Goal: Task Accomplishment & Management: Contribute content

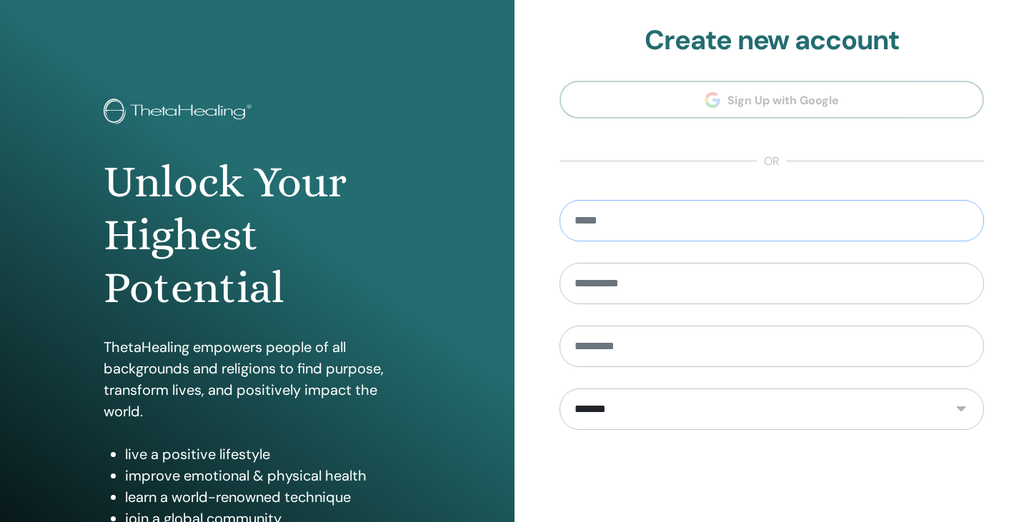
click at [635, 225] on input "email" at bounding box center [771, 220] width 424 height 41
type input "*****"
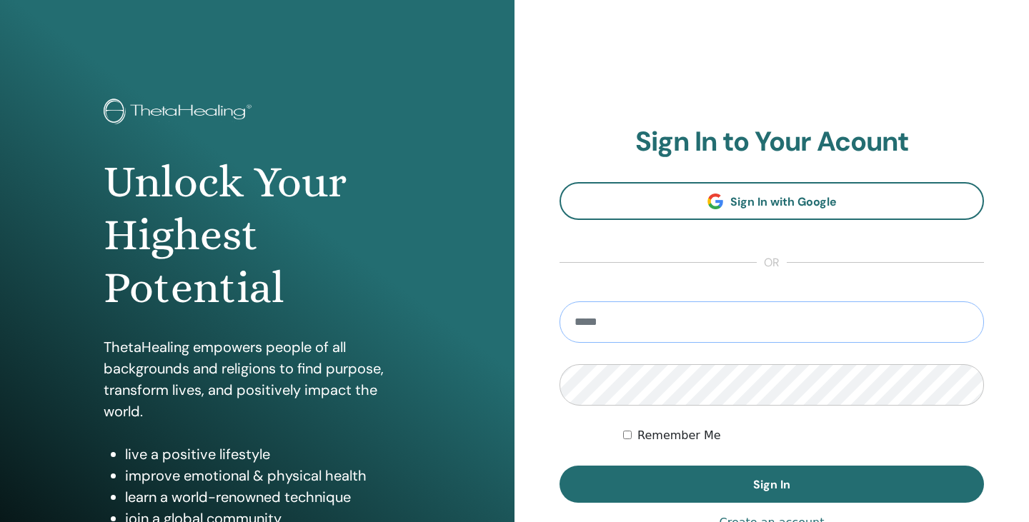
type input "**********"
click at [772, 484] on button "Sign In" at bounding box center [771, 484] width 424 height 37
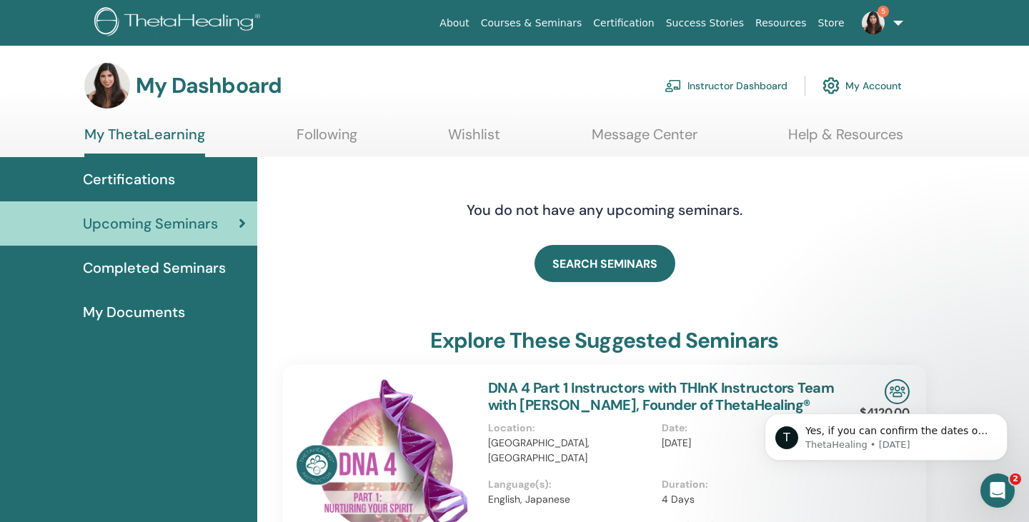
click at [728, 87] on link "Instructor Dashboard" at bounding box center [725, 85] width 123 height 31
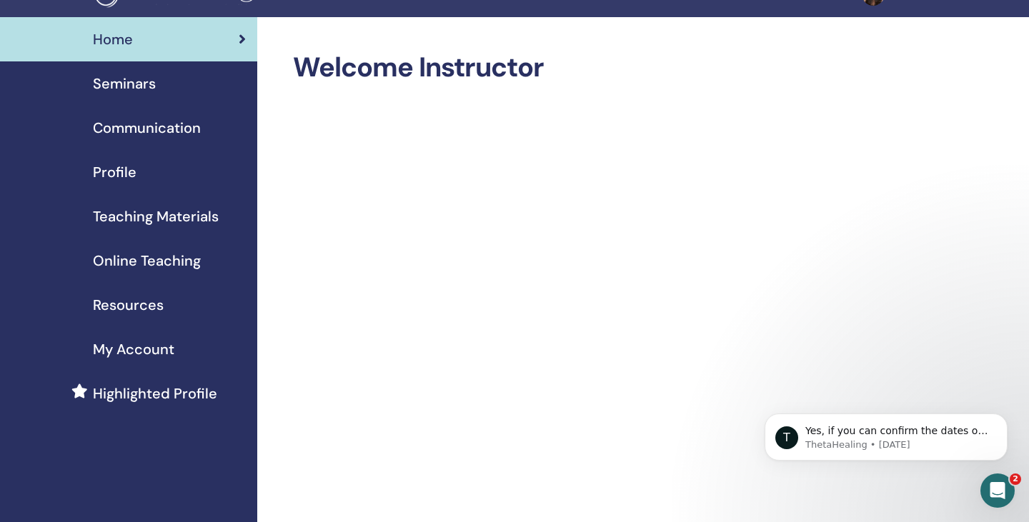
scroll to position [57, 0]
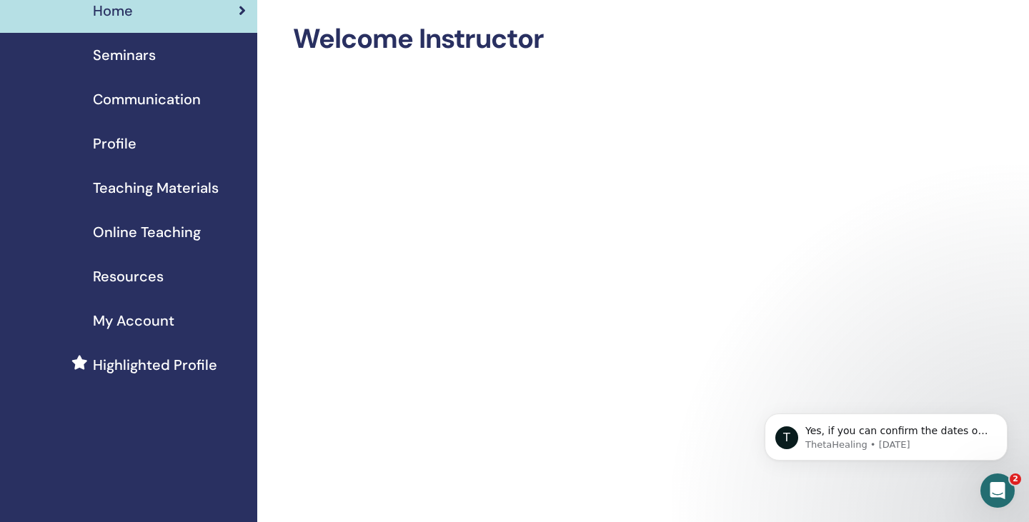
click at [158, 55] on div "Seminars" at bounding box center [128, 54] width 234 height 21
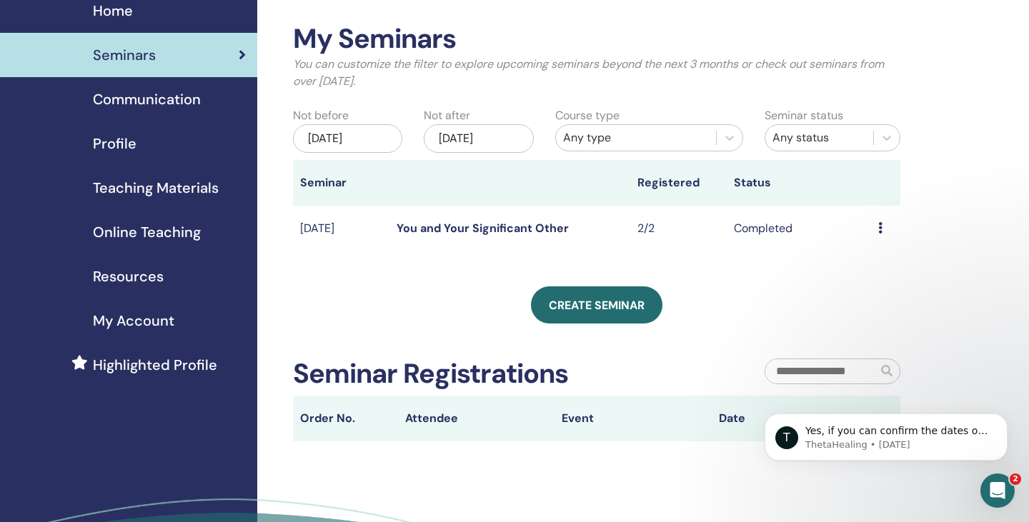
click at [359, 129] on div "[DATE]" at bounding box center [347, 138] width 109 height 29
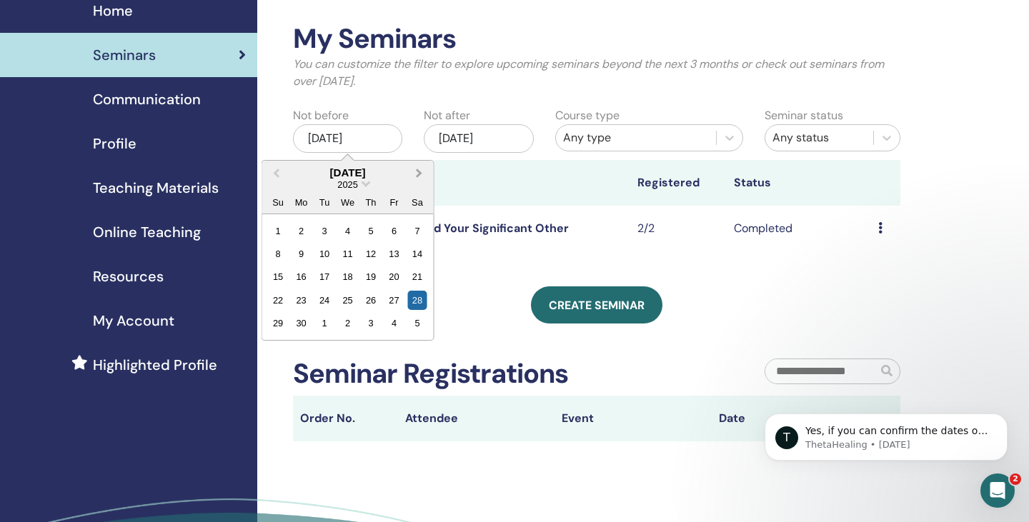
click at [419, 170] on span "Next Month" at bounding box center [419, 172] width 0 height 15
click at [276, 317] on div "28" at bounding box center [278, 323] width 19 height 19
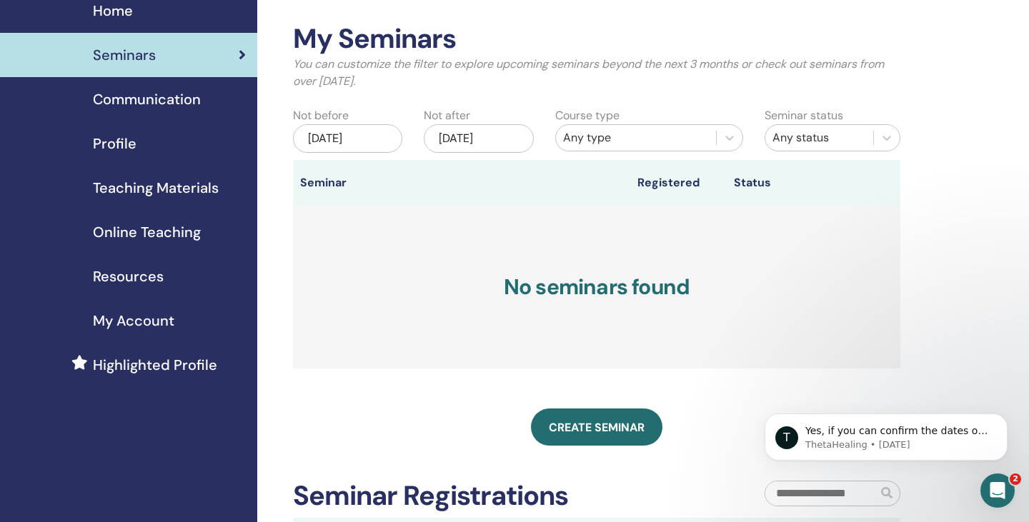
click at [452, 131] on div "Dec/28, 2025" at bounding box center [478, 138] width 109 height 29
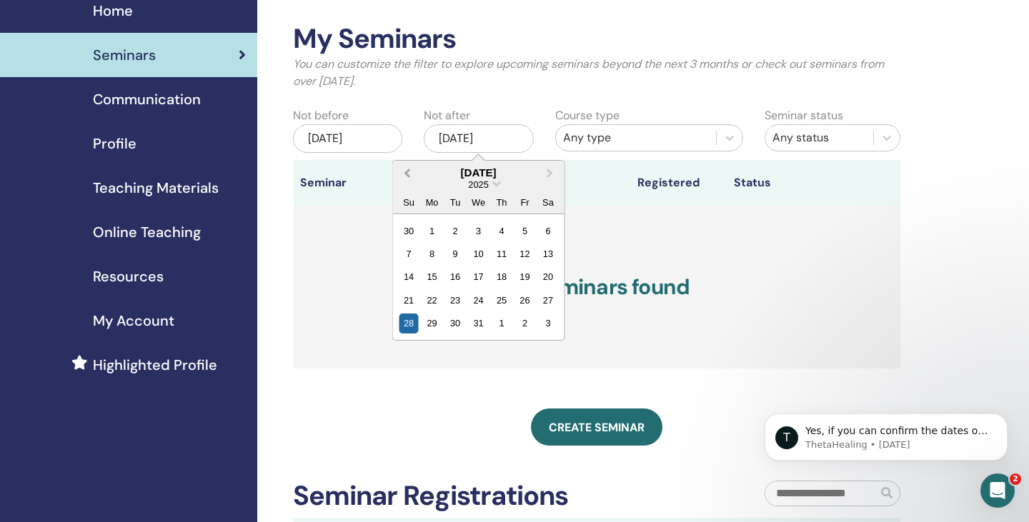
click at [404, 169] on button "Previous Month" at bounding box center [405, 173] width 23 height 23
click at [404, 170] on button "Previous Month" at bounding box center [405, 173] width 23 height 23
click at [549, 166] on button "Next Month" at bounding box center [551, 173] width 23 height 23
click at [402, 174] on button "Previous Month" at bounding box center [405, 173] width 23 height 23
click at [526, 223] on div "3" at bounding box center [524, 230] width 19 height 19
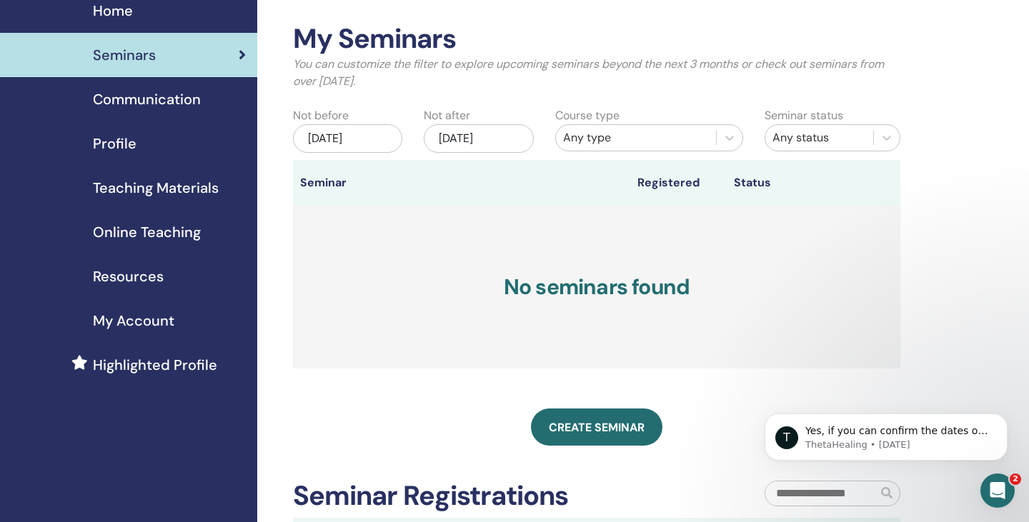
click at [591, 134] on div "Any type" at bounding box center [636, 137] width 146 height 17
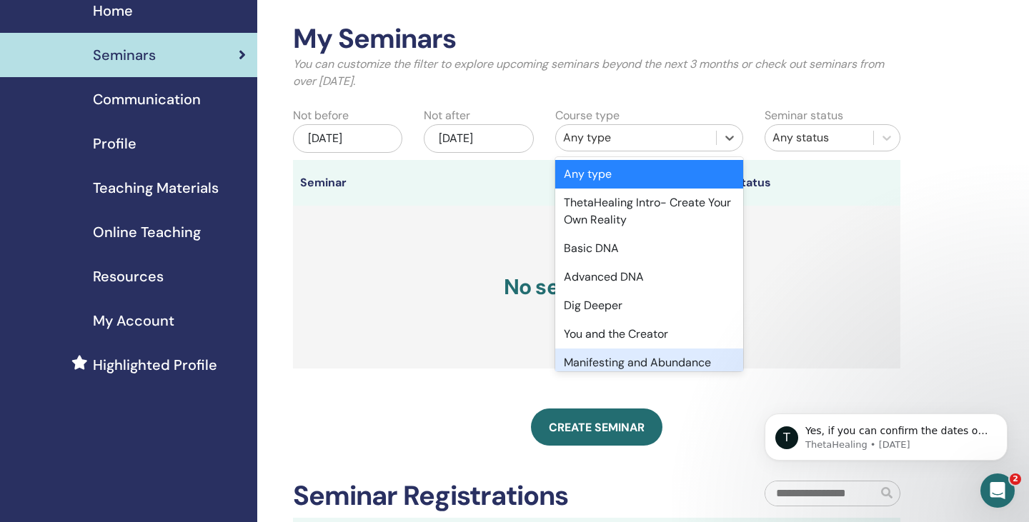
click at [611, 357] on div "Manifesting and Abundance" at bounding box center [649, 363] width 188 height 29
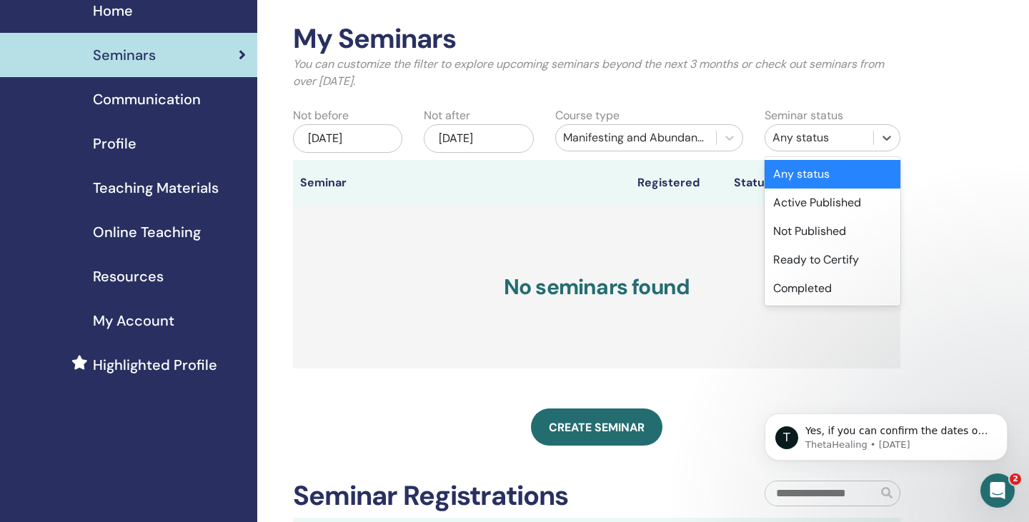
click at [799, 134] on div "Any status" at bounding box center [819, 137] width 94 height 17
click at [699, 232] on h3 "No seminars found" at bounding box center [596, 287] width 607 height 163
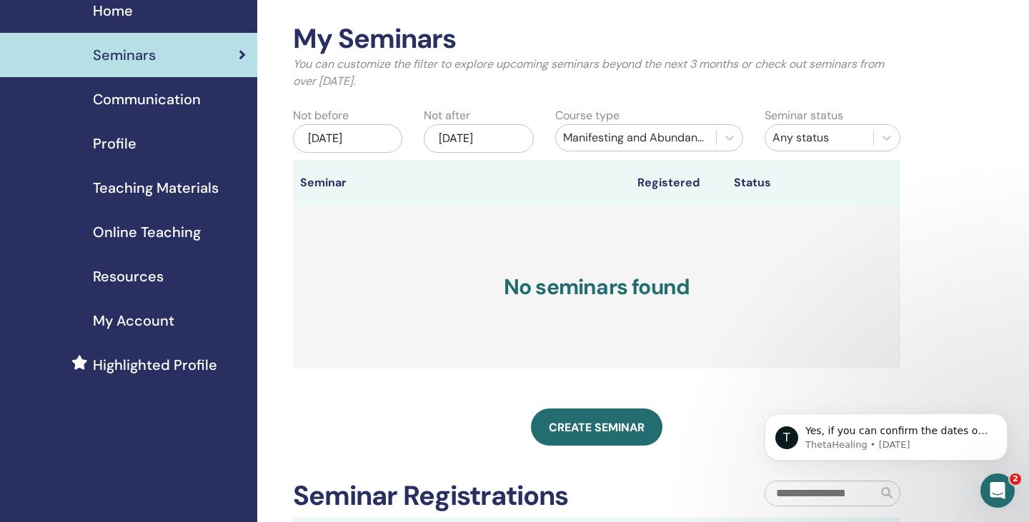
scroll to position [86, 0]
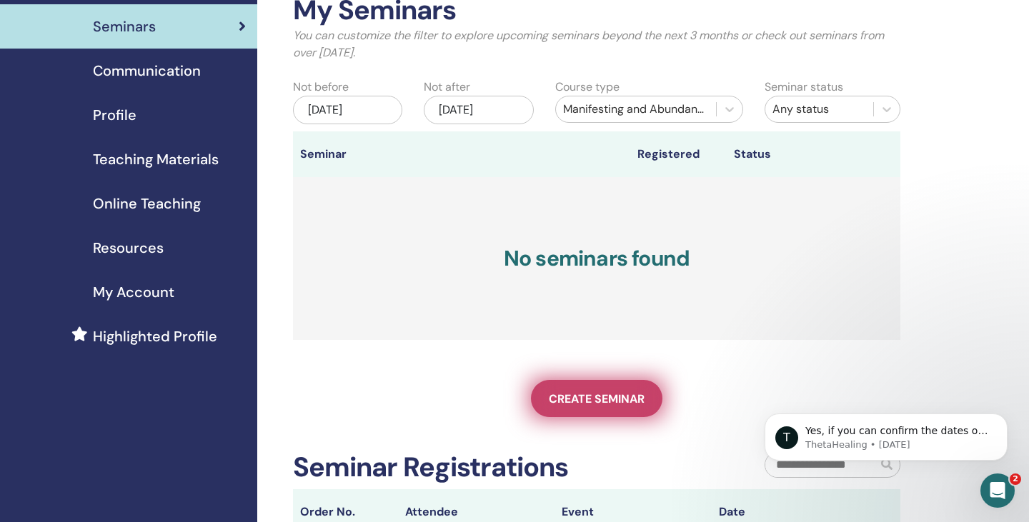
click at [564, 395] on span "Create seminar" at bounding box center [597, 399] width 96 height 15
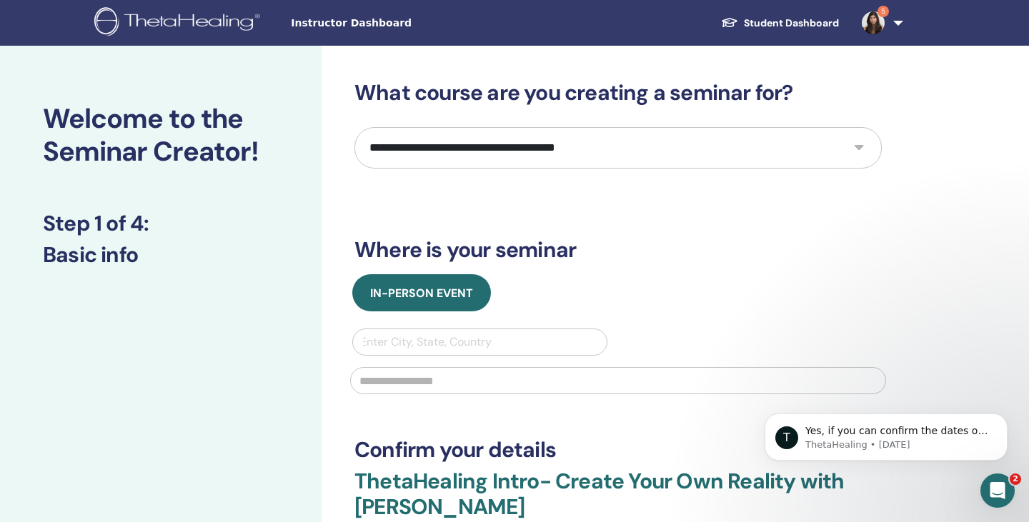
select select "*"
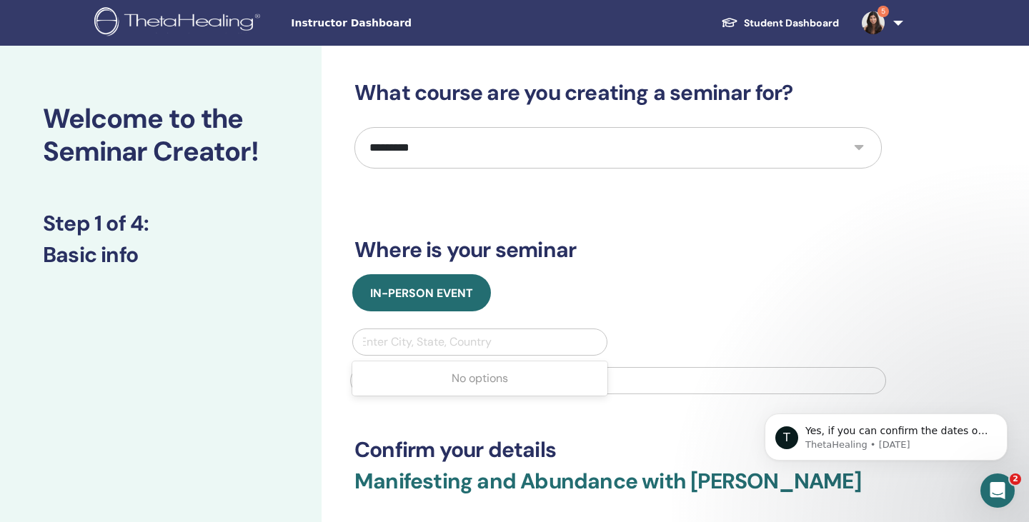
click at [445, 342] on div "Enter City, State, Country" at bounding box center [479, 342] width 239 height 17
click at [597, 262] on h3 "Where is your seminar" at bounding box center [617, 250] width 527 height 26
click at [448, 352] on div at bounding box center [479, 342] width 239 height 20
click at [424, 349] on div at bounding box center [479, 342] width 239 height 20
type input "*"
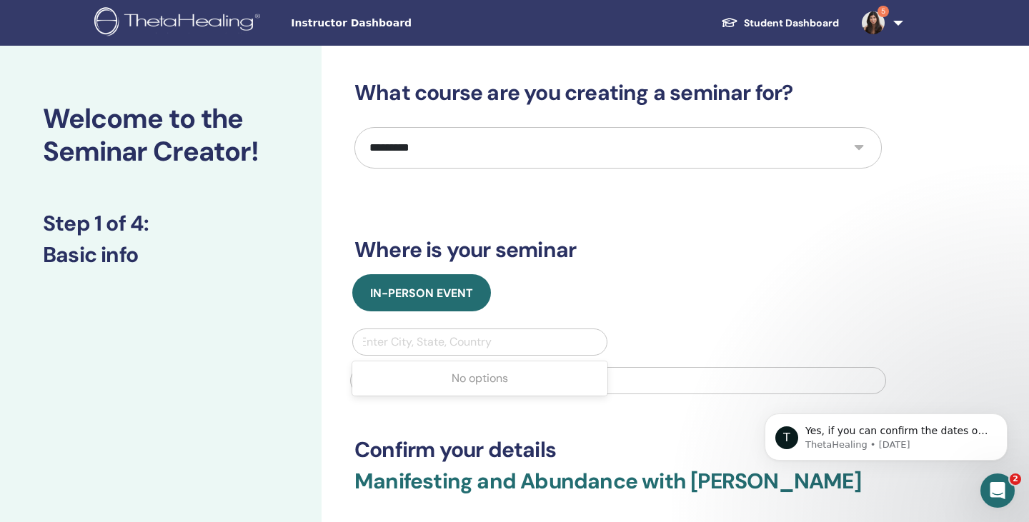
click at [729, 332] on div "Use Up and Down to choose options, press Enter to select the currently focused …" at bounding box center [618, 366] width 553 height 74
click at [481, 385] on input "text" at bounding box center [618, 380] width 536 height 27
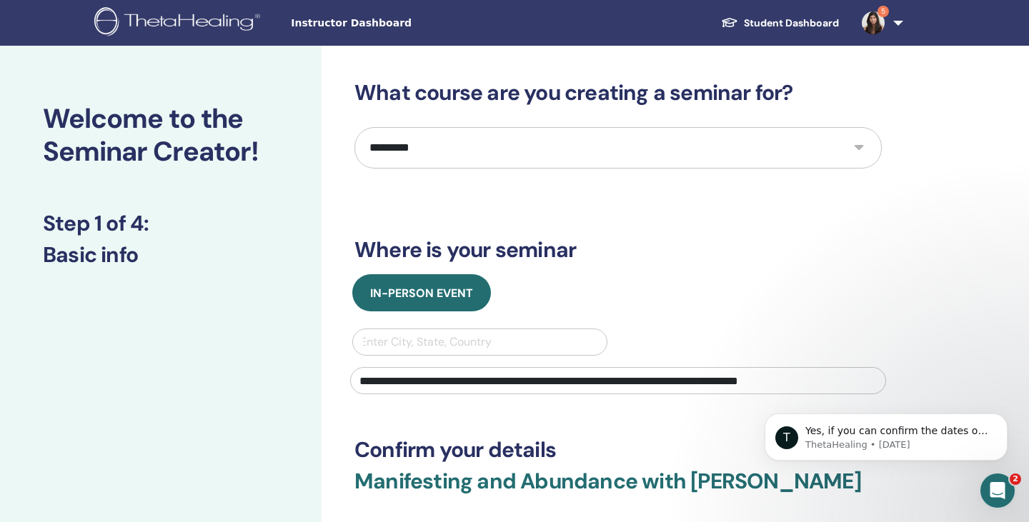
type input "**********"
click at [475, 346] on div "Enter City, State, Country" at bounding box center [479, 342] width 239 height 17
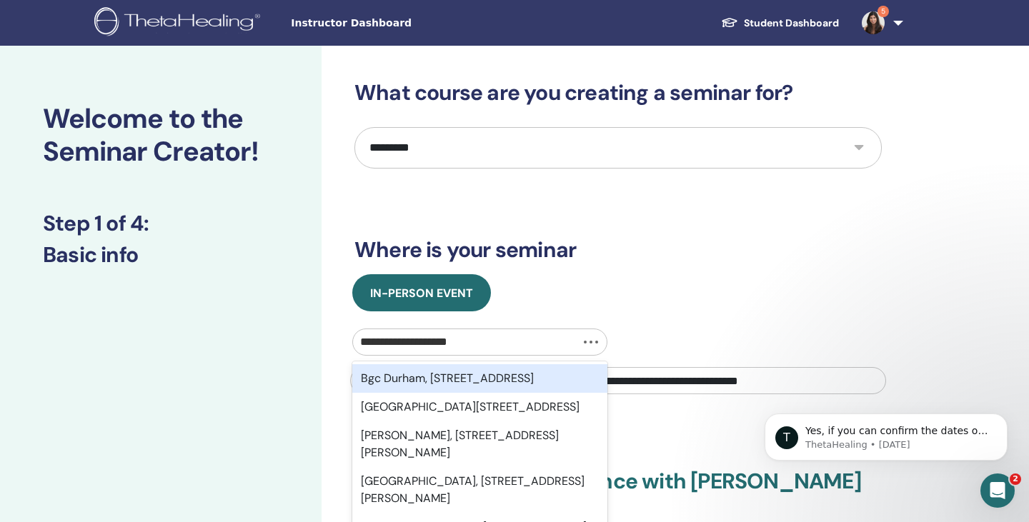
type input "**********"
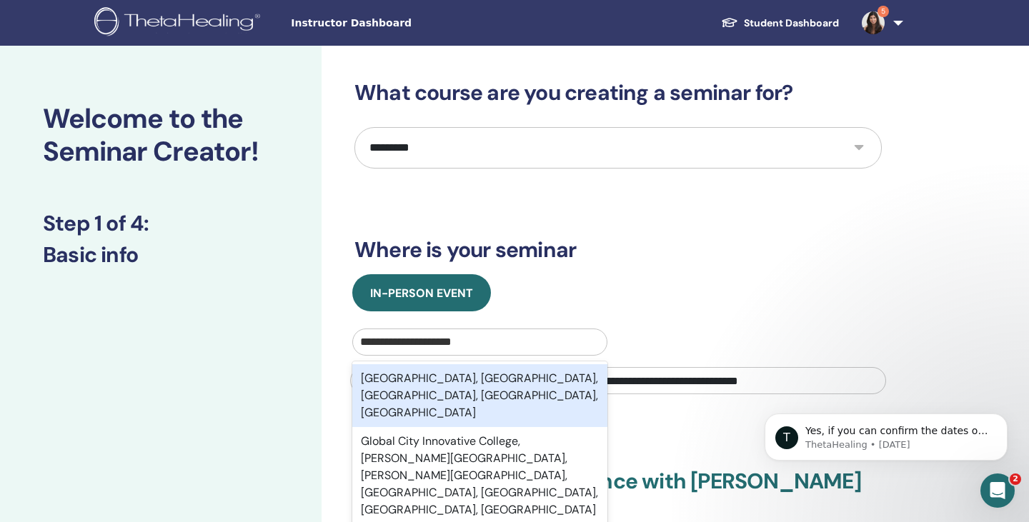
click at [477, 379] on div "Bonifacio Global City, Taguig City, Metro Manila, National Capital Region, PHL" at bounding box center [479, 395] width 255 height 63
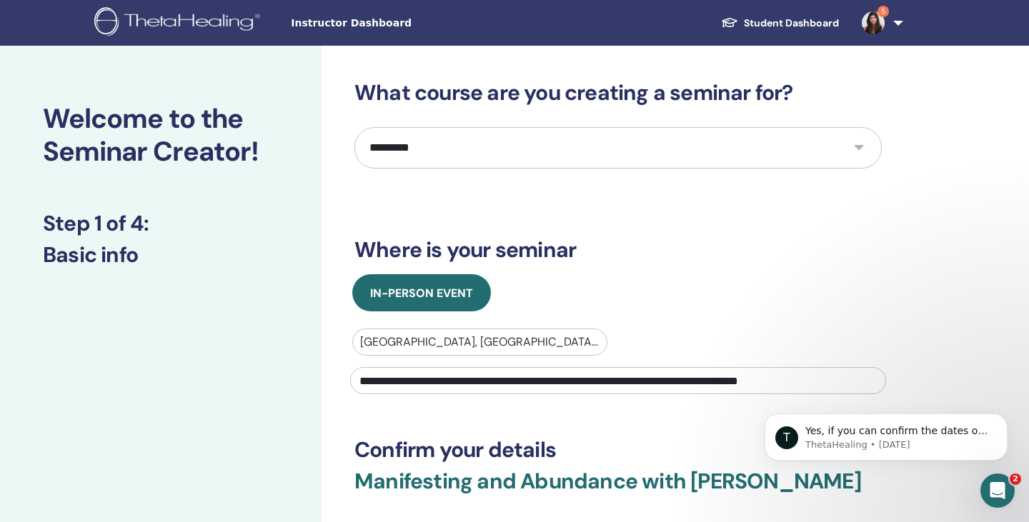
click at [721, 307] on div "In-Person Event" at bounding box center [618, 292] width 549 height 37
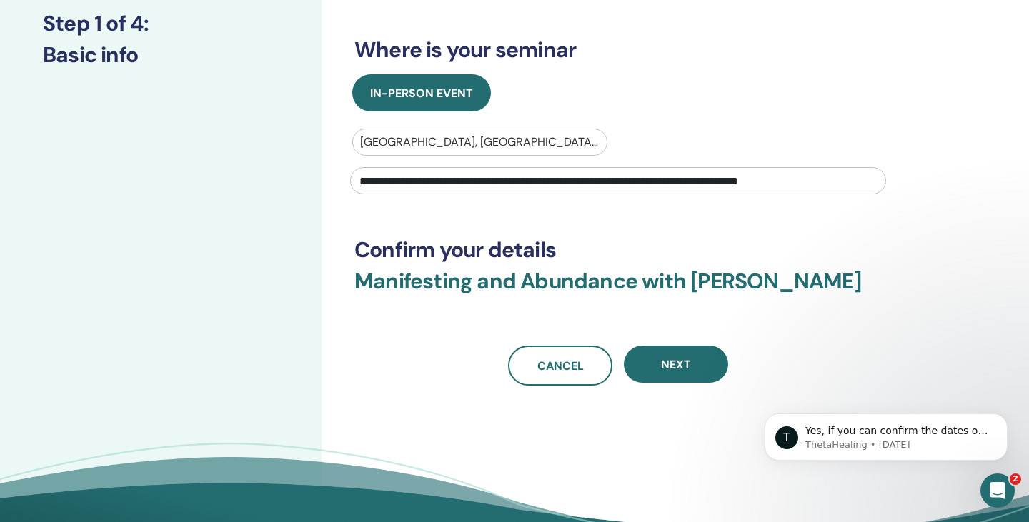
scroll to position [257, 0]
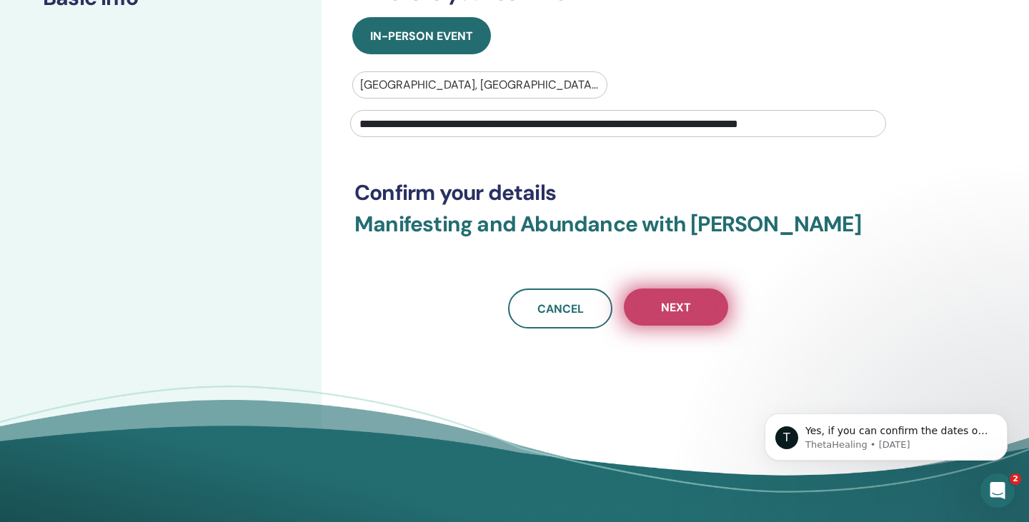
click at [679, 303] on span "Next" at bounding box center [676, 307] width 30 height 15
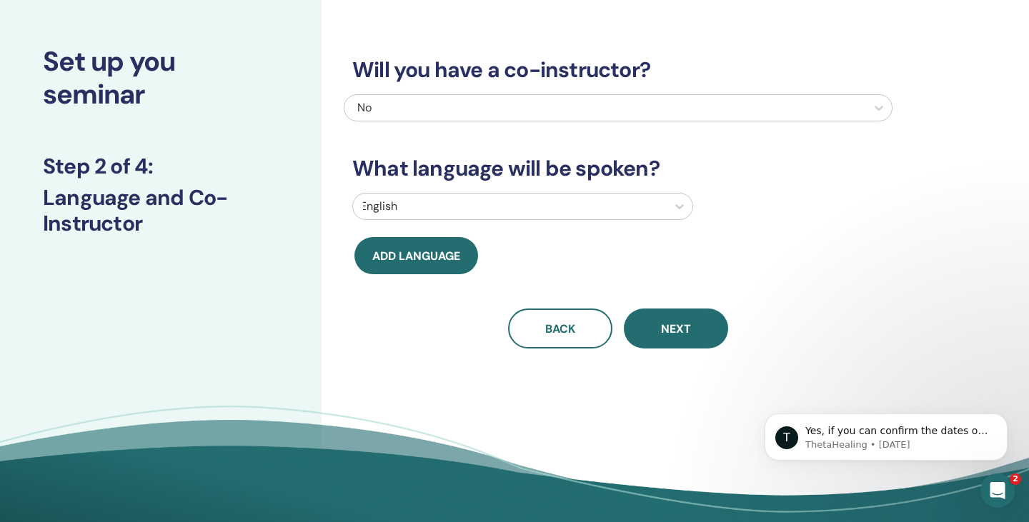
scroll to position [0, 0]
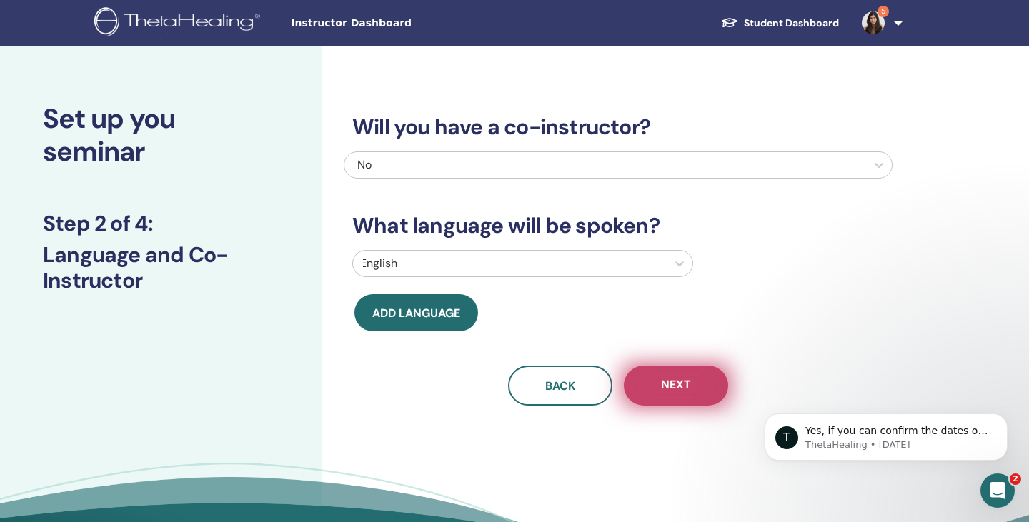
click at [687, 398] on button "Next" at bounding box center [676, 386] width 104 height 40
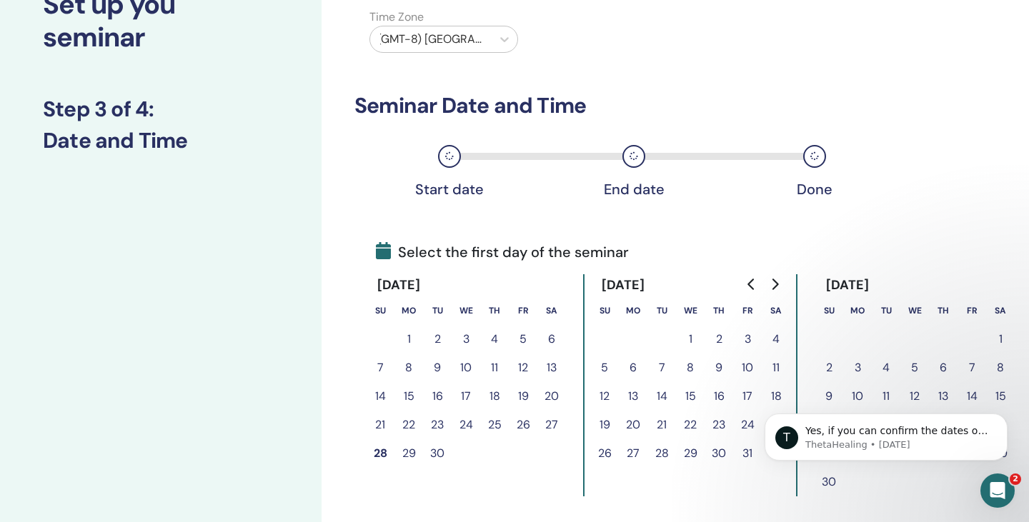
scroll to position [200, 0]
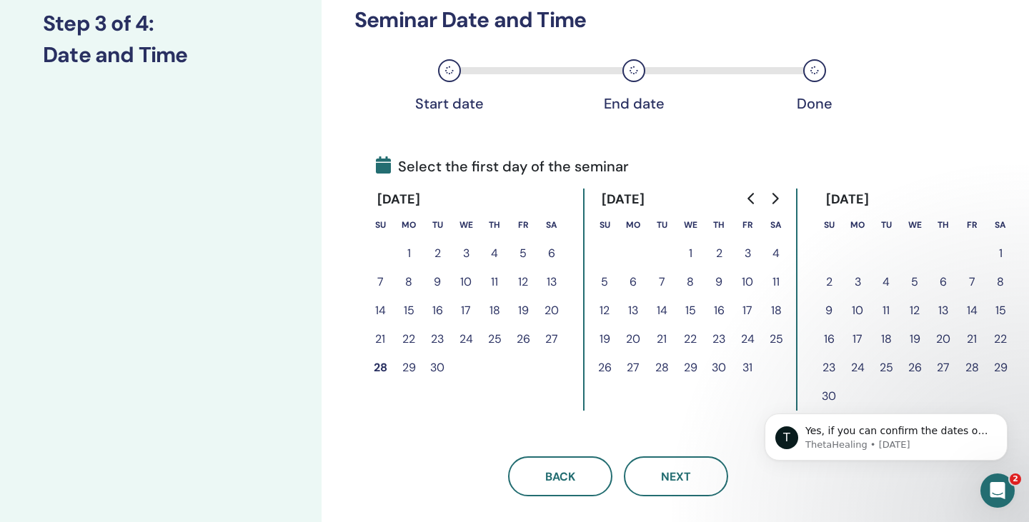
click at [775, 246] on button "4" at bounding box center [776, 253] width 29 height 29
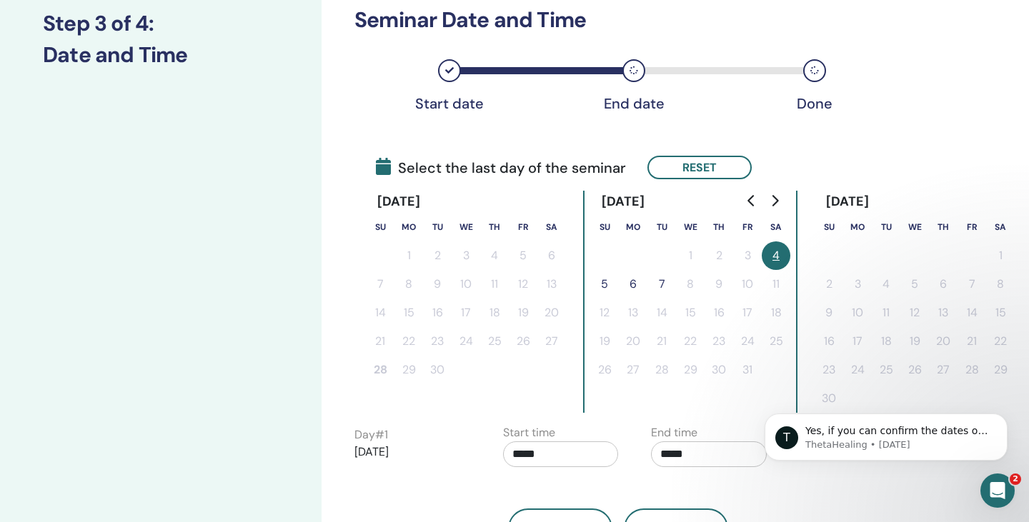
click at [604, 286] on button "5" at bounding box center [604, 284] width 29 height 29
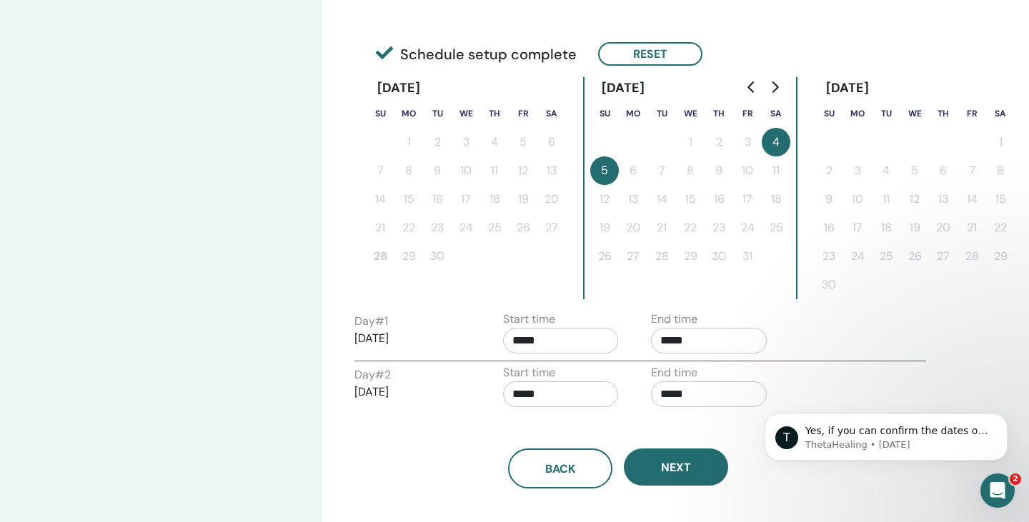
scroll to position [343, 0]
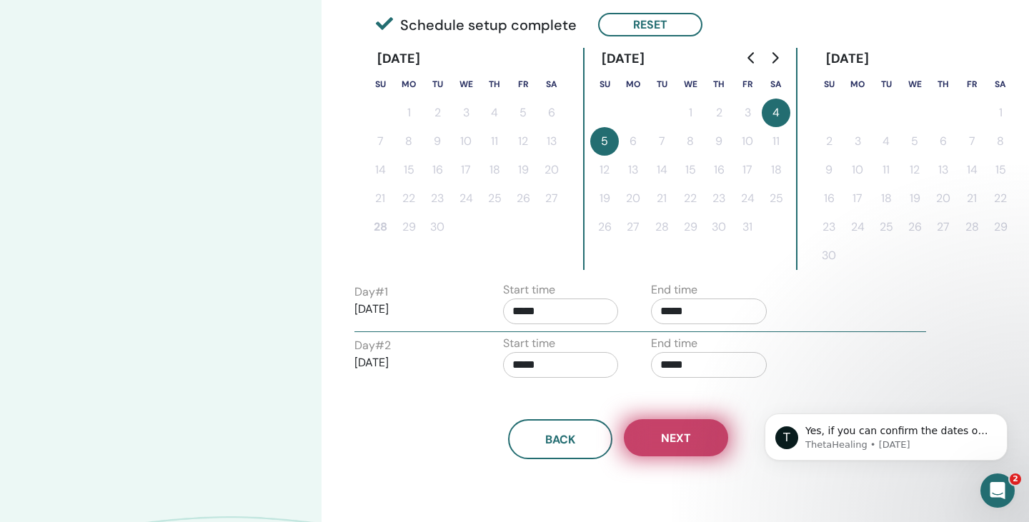
click at [670, 441] on span "Next" at bounding box center [676, 438] width 30 height 15
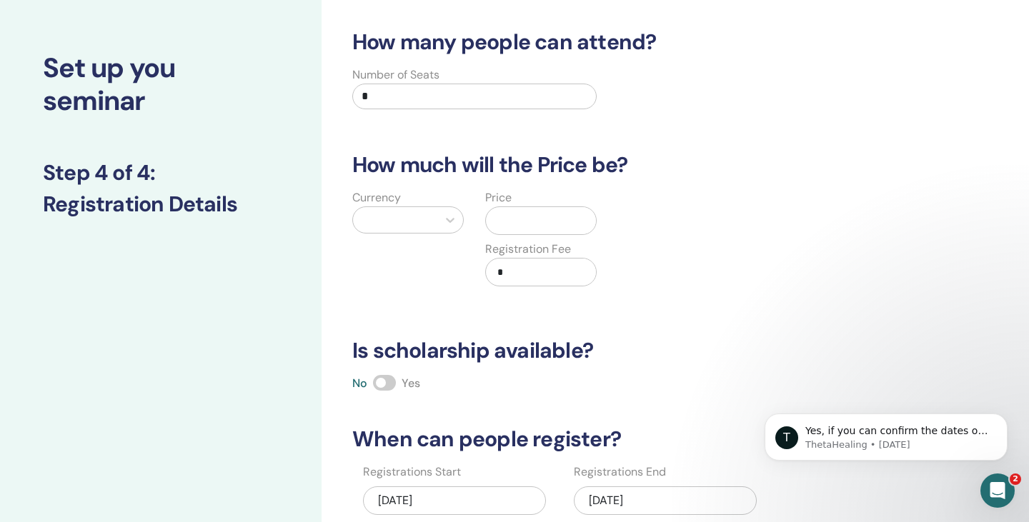
scroll to position [22, 0]
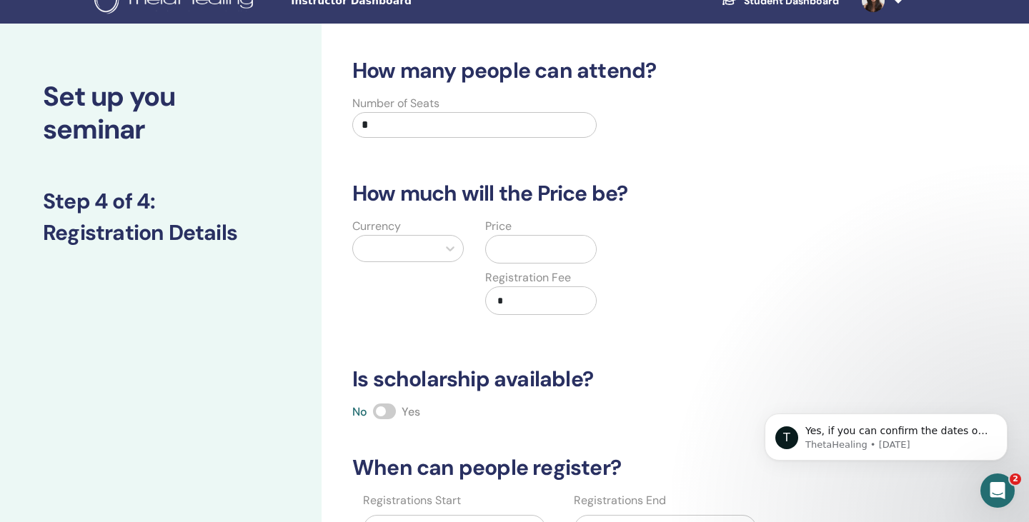
click at [392, 131] on input "*" at bounding box center [474, 125] width 244 height 26
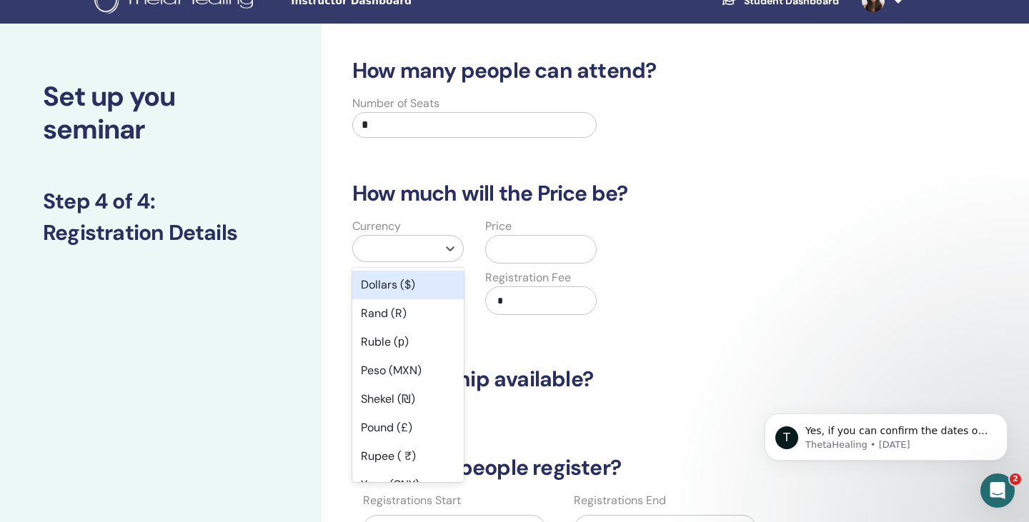
click at [394, 255] on div at bounding box center [395, 249] width 70 height 20
click at [389, 292] on div "Dollars ($)" at bounding box center [407, 285] width 111 height 29
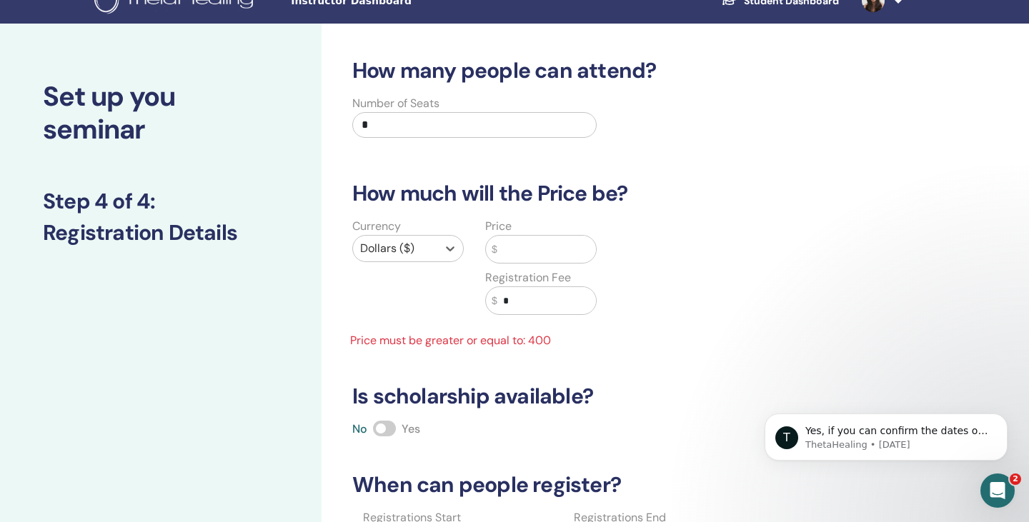
click at [516, 250] on input "text" at bounding box center [546, 249] width 99 height 27
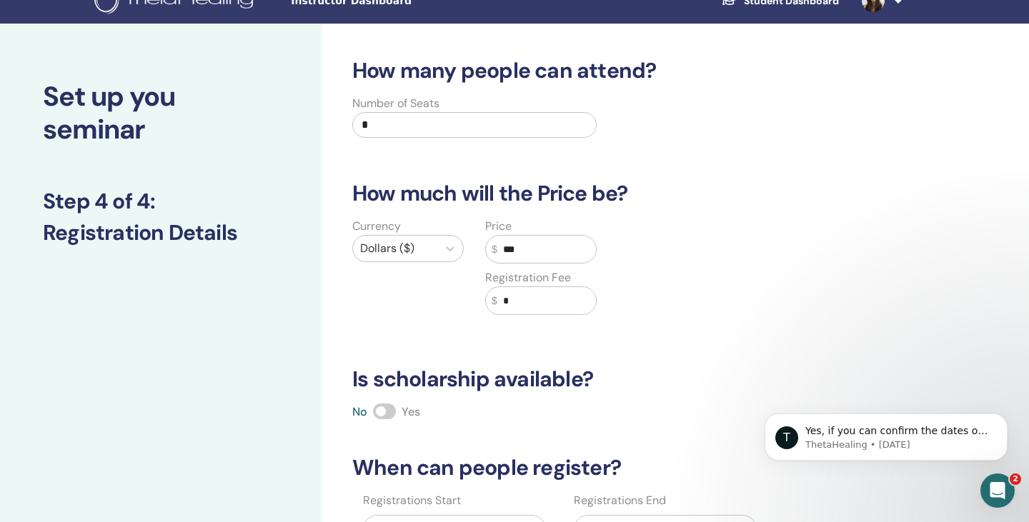
type input "***"
click at [552, 304] on input "*" at bounding box center [546, 300] width 99 height 27
click at [733, 280] on div "Currency Dollars ($) Price $ *** Registration Fee $ *" at bounding box center [607, 275] width 549 height 114
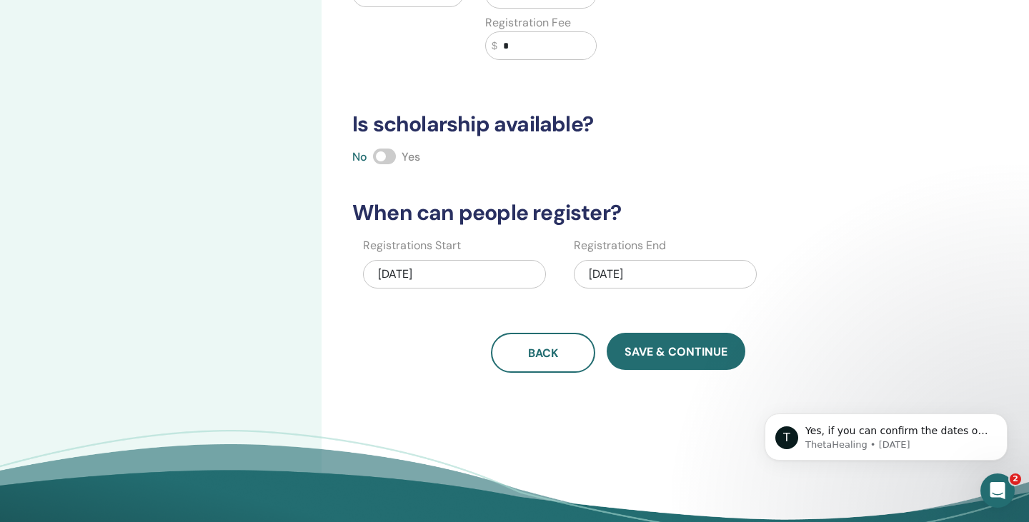
scroll to position [337, 0]
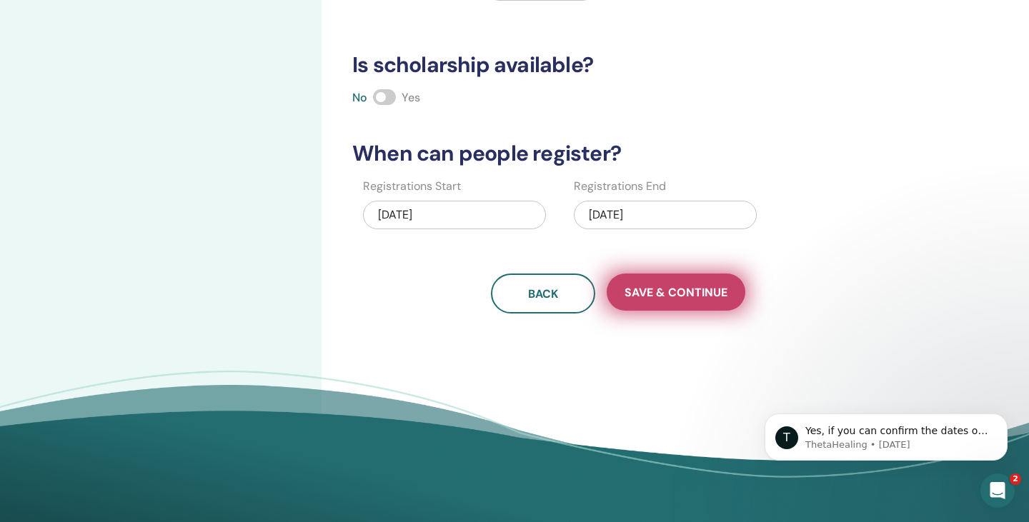
click at [654, 293] on span "Save & Continue" at bounding box center [675, 292] width 103 height 15
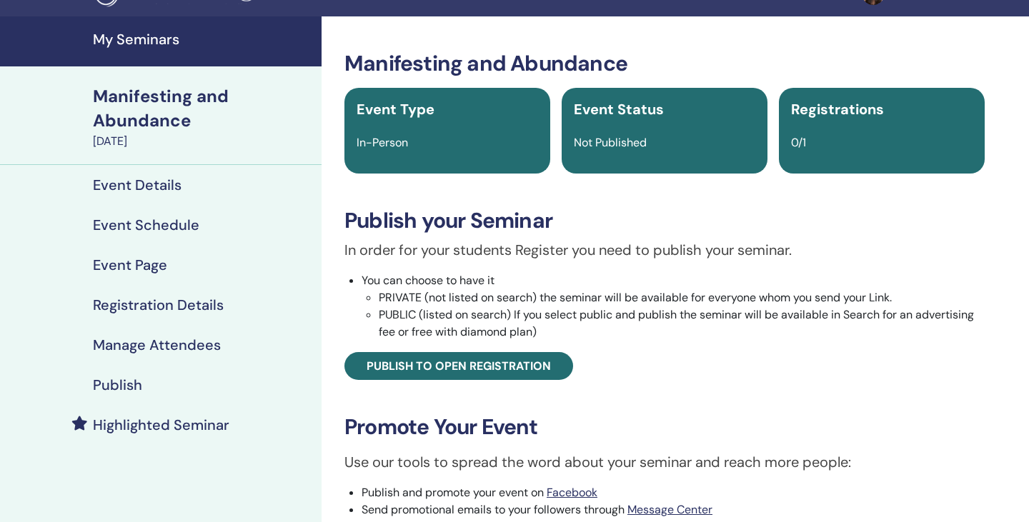
scroll to position [57, 0]
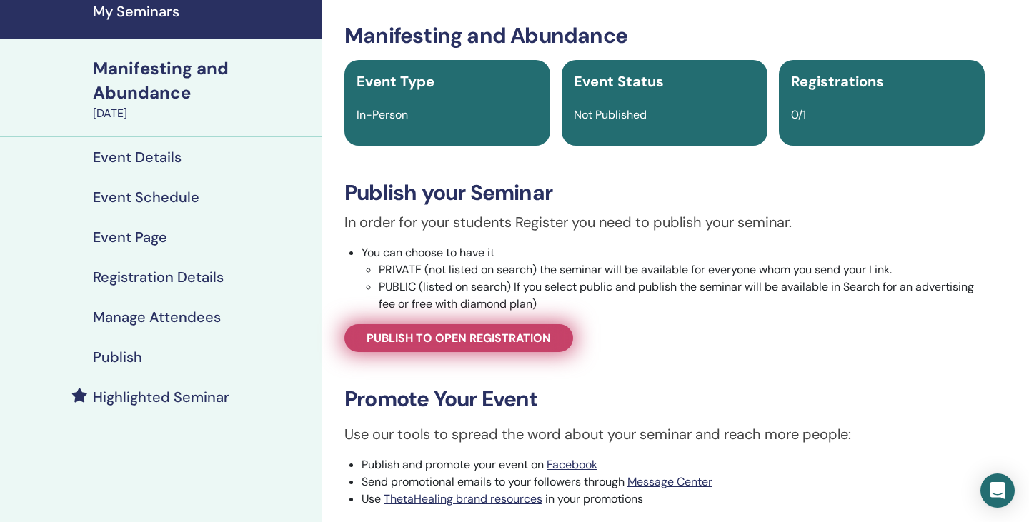
click at [512, 342] on span "Publish to open registration" at bounding box center [459, 338] width 184 height 15
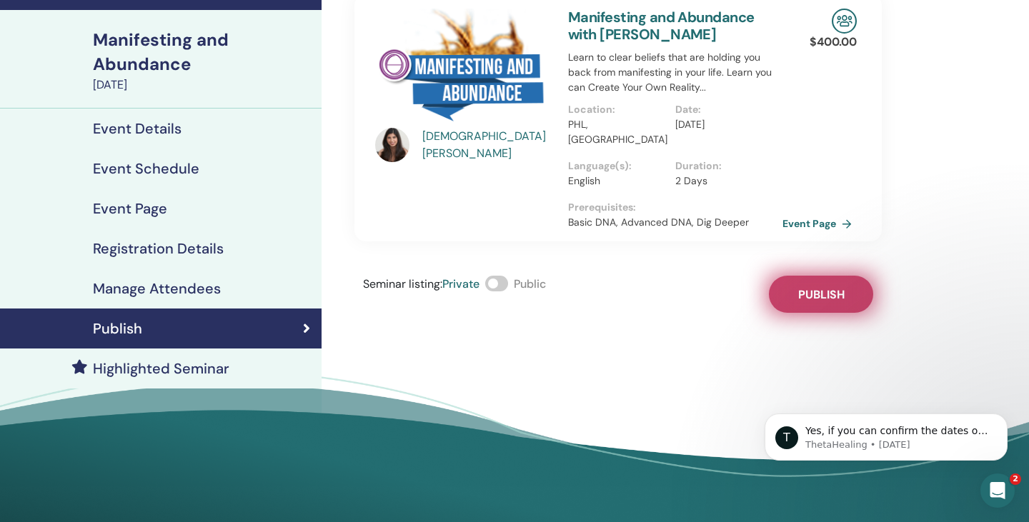
click at [810, 287] on span "Publish" at bounding box center [821, 294] width 46 height 15
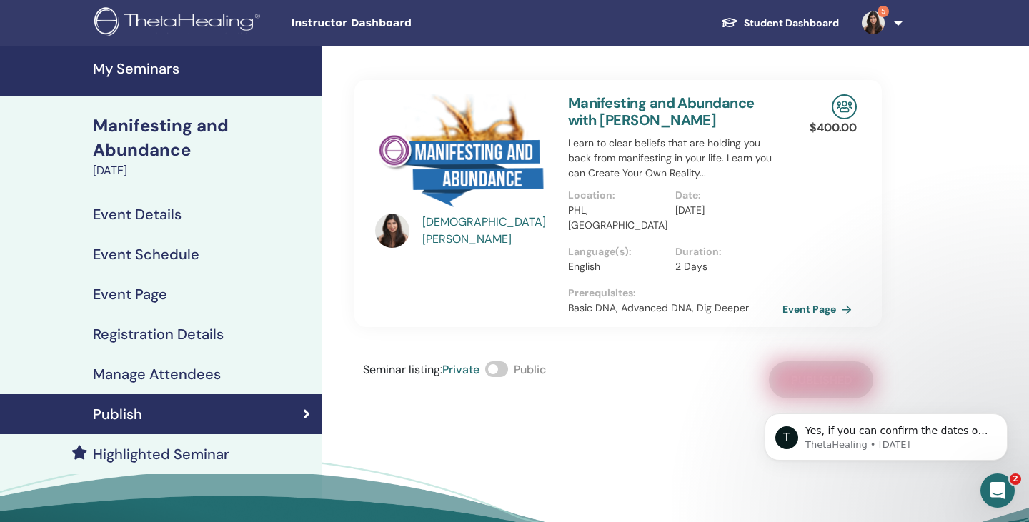
click at [384, 61] on div "[DEMOGRAPHIC_DATA][PERSON_NAME] Manifesting and Abundance with [DEMOGRAPHIC_DAT…" at bounding box center [617, 222] width 527 height 353
click at [905, 221] on div "[DEMOGRAPHIC_DATA][PERSON_NAME] Manifesting and Abundance with [DEMOGRAPHIC_DAT…" at bounding box center [665, 322] width 686 height 553
